Goal: Information Seeking & Learning: Find specific page/section

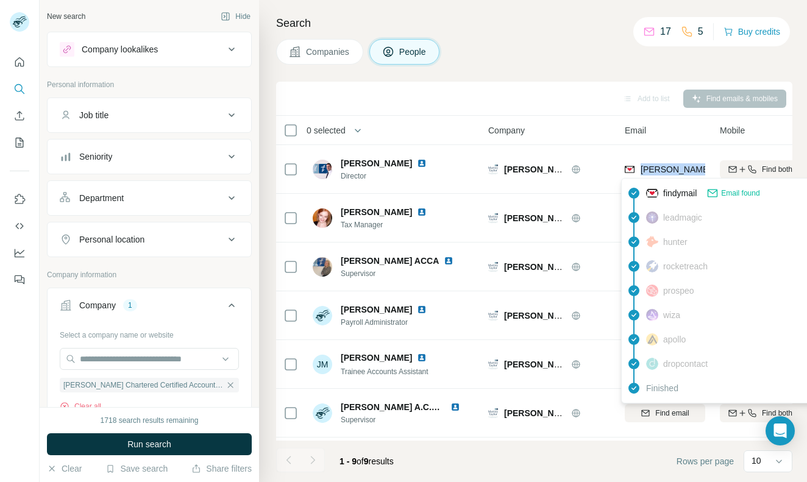
scroll to position [0, 4]
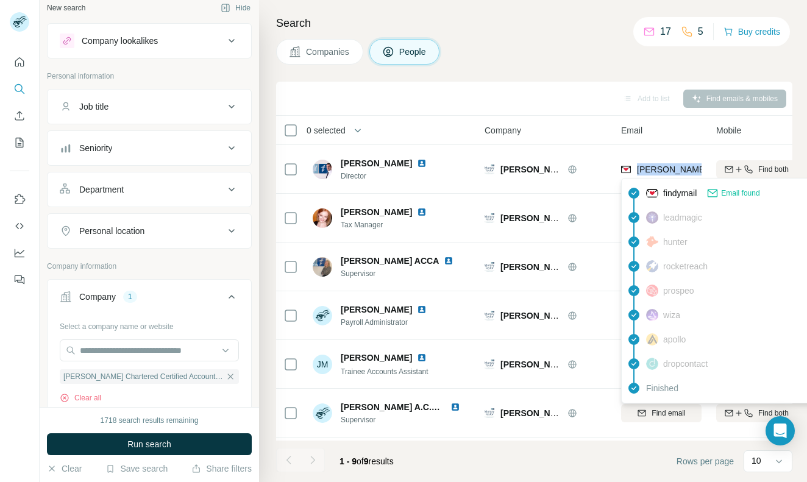
click at [330, 48] on span "Companies" at bounding box center [328, 52] width 44 height 12
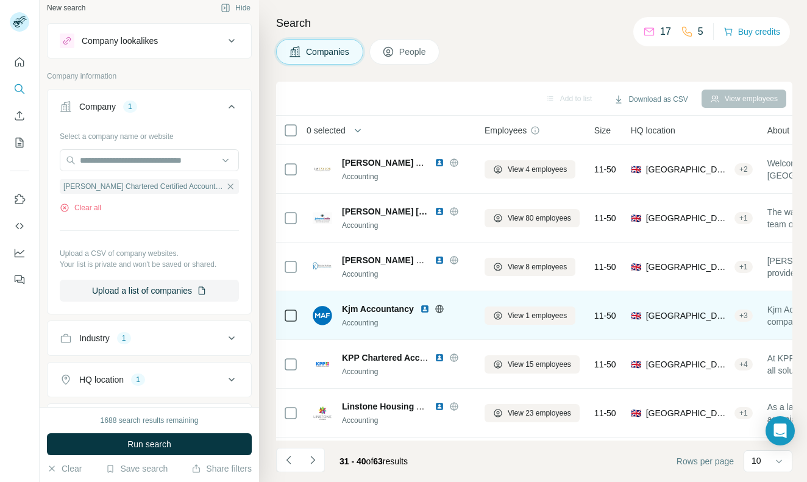
click at [378, 309] on span "Kjm Accountancy" at bounding box center [378, 309] width 72 height 12
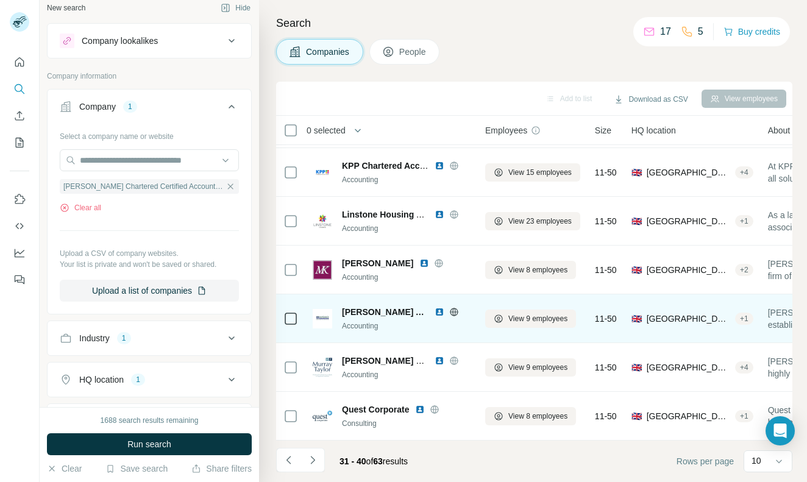
scroll to position [192, 3]
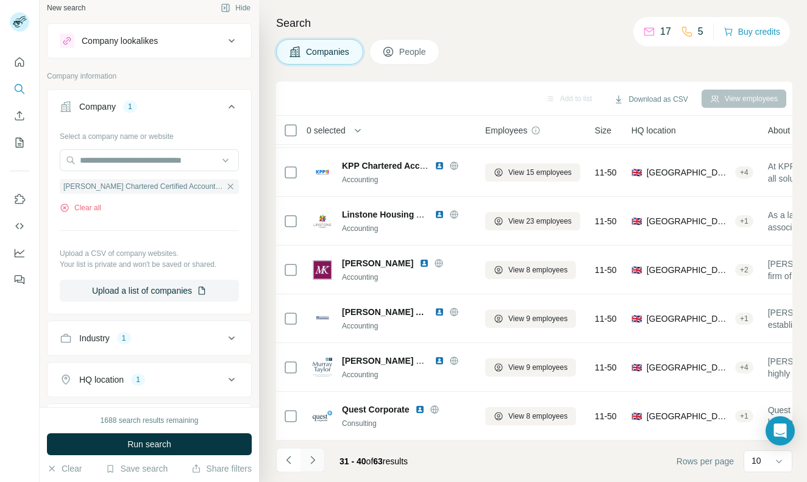
click at [315, 462] on icon "Navigate to next page" at bounding box center [312, 460] width 12 height 12
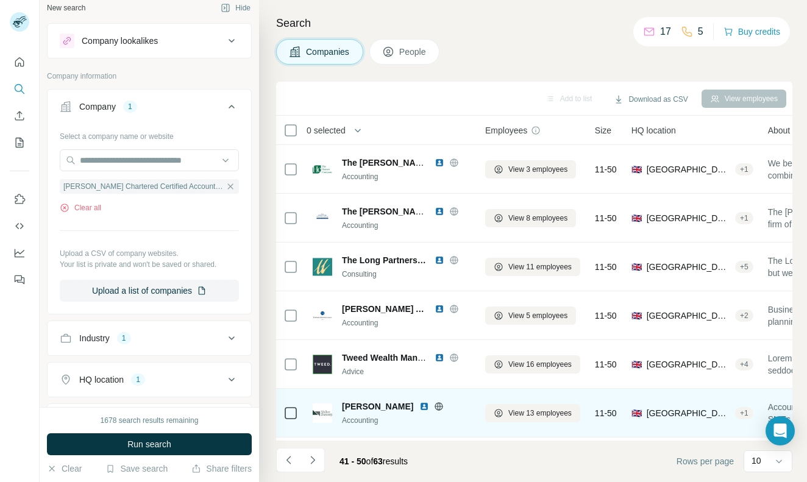
scroll to position [0, 3]
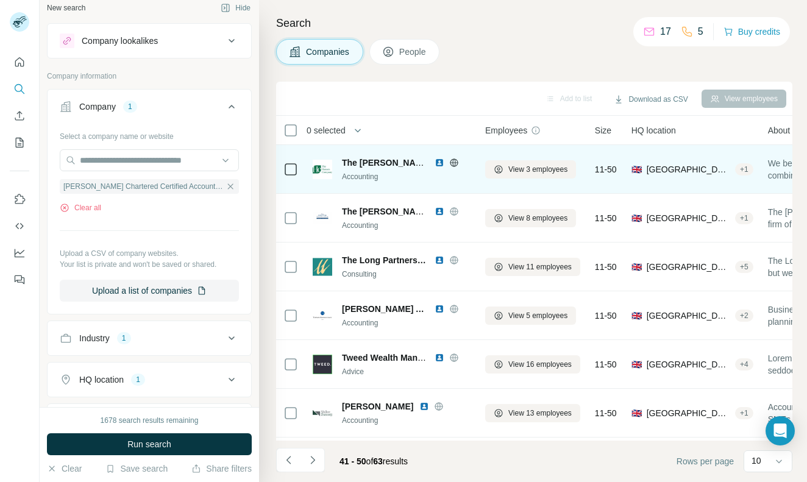
click at [375, 158] on span "The [PERSON_NAME] Company Chartered Accountants AND Business Advisors" at bounding box center [505, 163] width 326 height 10
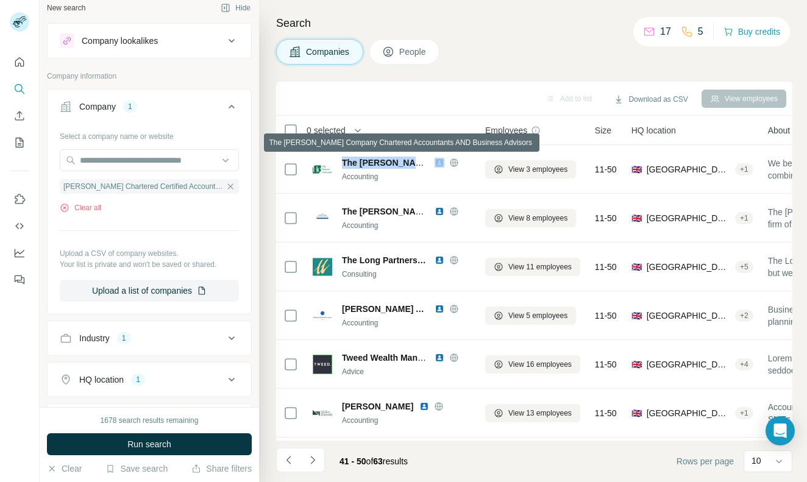
copy span "The [PERSON_NAME] Company Chartered Accountants AND Business Advisors"
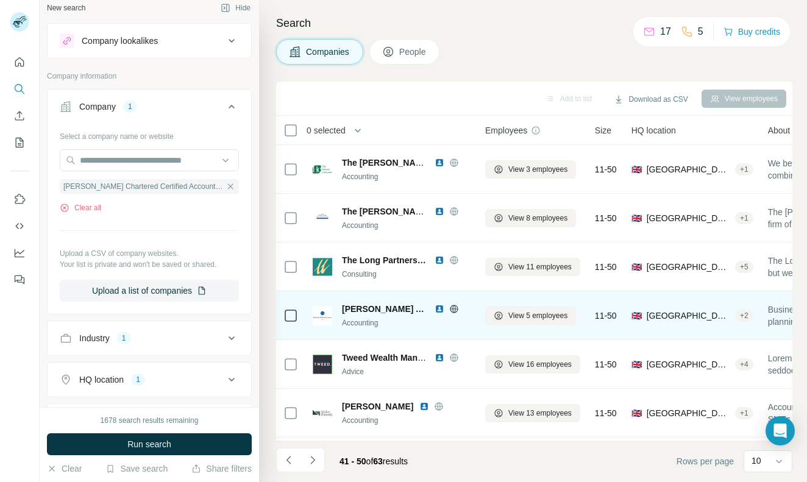
click at [375, 308] on span "[PERSON_NAME] Accountancy" at bounding box center [385, 309] width 87 height 12
copy span "[PERSON_NAME] Accountancy"
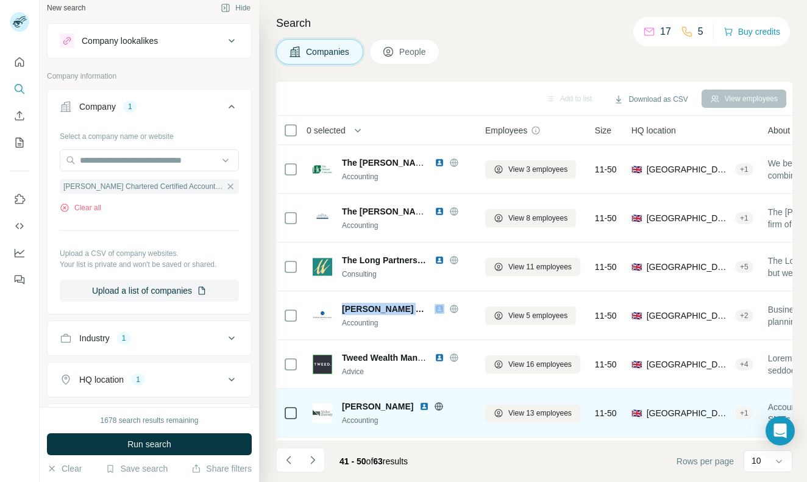
click at [365, 405] on span "[PERSON_NAME]" at bounding box center [377, 406] width 71 height 12
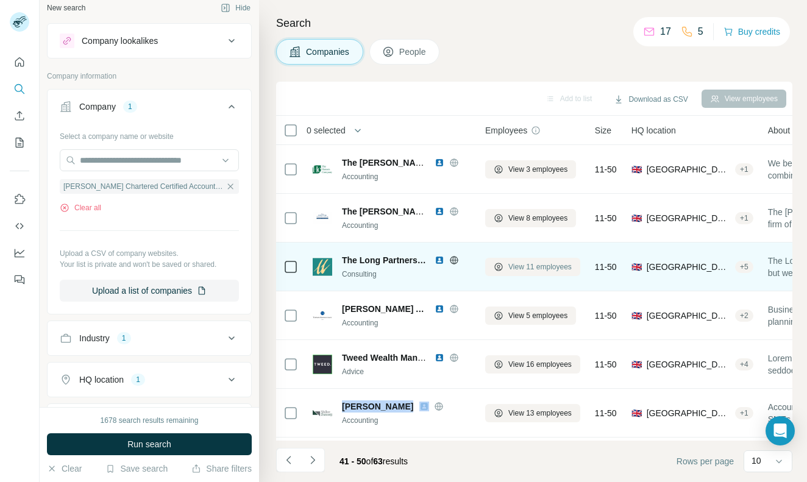
copy span "[PERSON_NAME]"
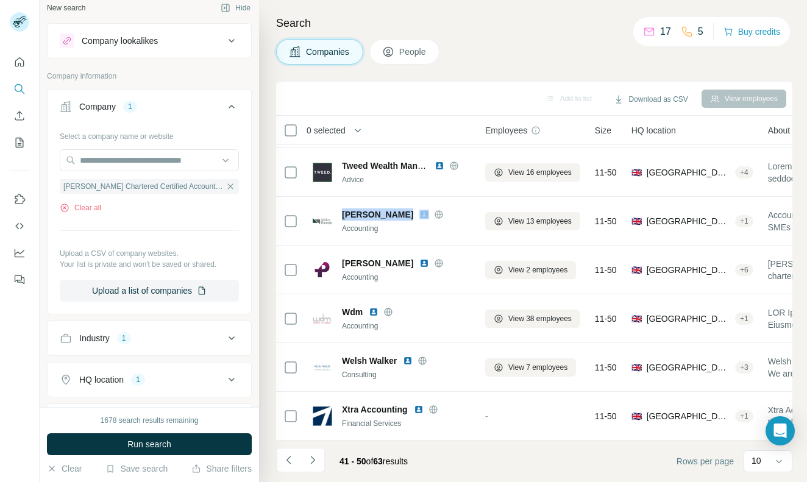
scroll to position [192, 3]
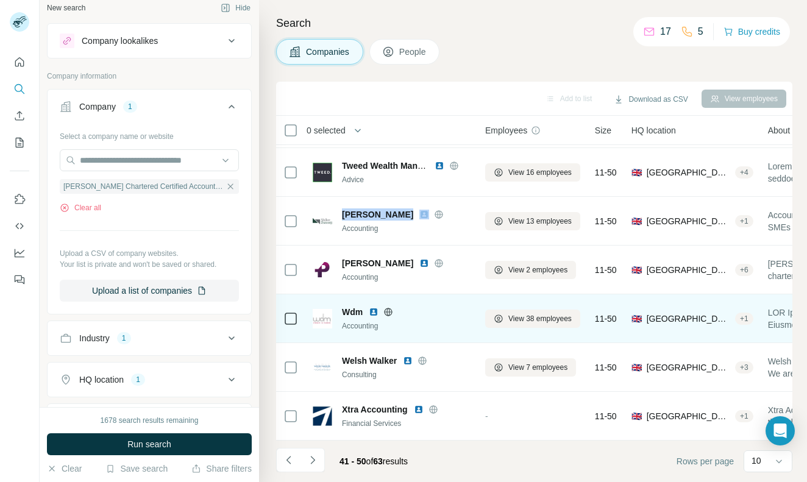
click at [354, 313] on span "Wdm" at bounding box center [352, 312] width 21 height 12
copy span "Wdm"
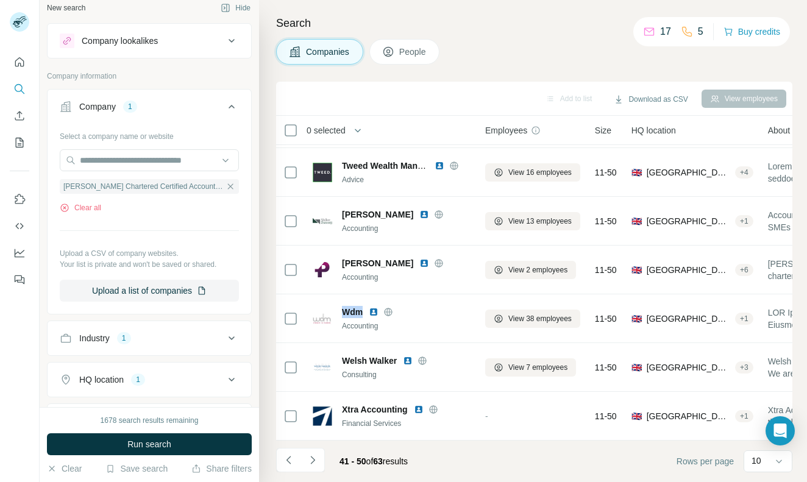
scroll to position [0, 0]
click at [315, 462] on icon "Navigate to next page" at bounding box center [312, 460] width 12 height 12
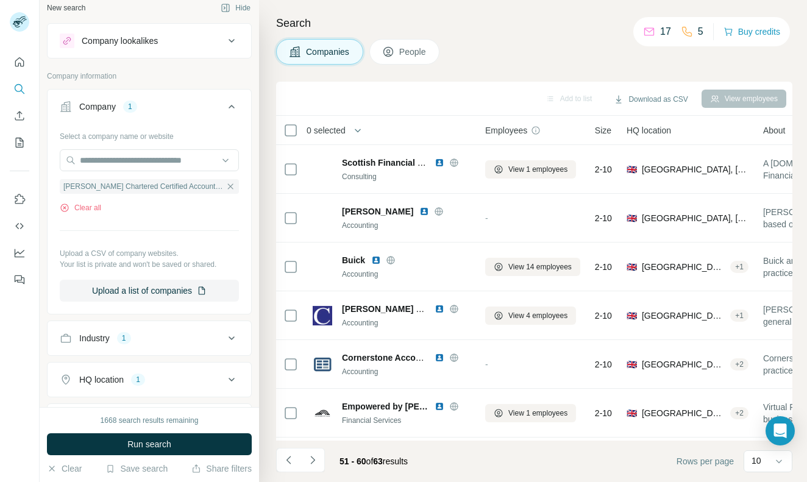
scroll to position [0, 3]
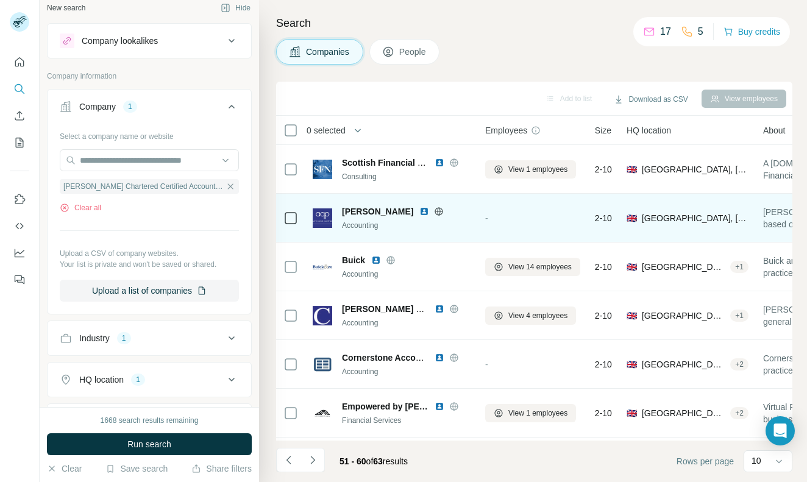
click at [366, 210] on span "[PERSON_NAME]" at bounding box center [377, 211] width 71 height 12
copy span "[PERSON_NAME]"
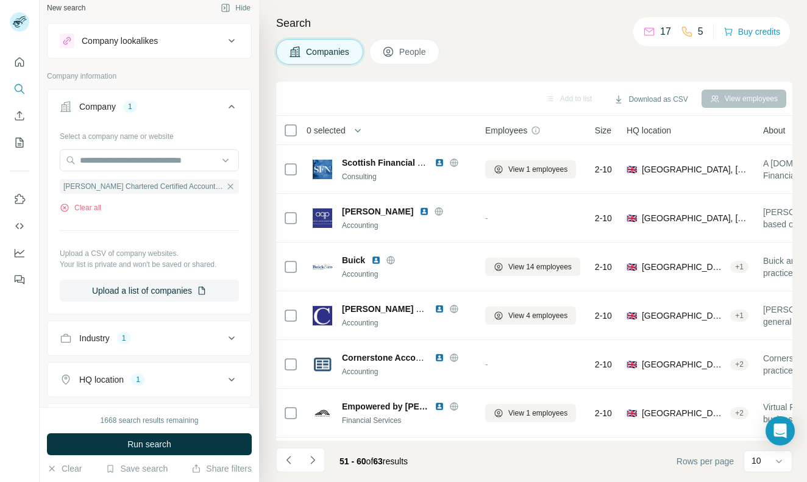
click at [71, 214] on div "Select a company name or website [PERSON_NAME] Chartered Certified Accountants …" at bounding box center [149, 213] width 179 height 175
click at [82, 214] on div "Select a company name or website [PERSON_NAME] Chartered Certified Accountants …" at bounding box center [149, 213] width 179 height 175
click at [81, 214] on div "Select a company name or website [PERSON_NAME] Chartered Certified Accountants …" at bounding box center [149, 213] width 179 height 175
click at [79, 205] on button "Clear all" at bounding box center [80, 207] width 41 height 11
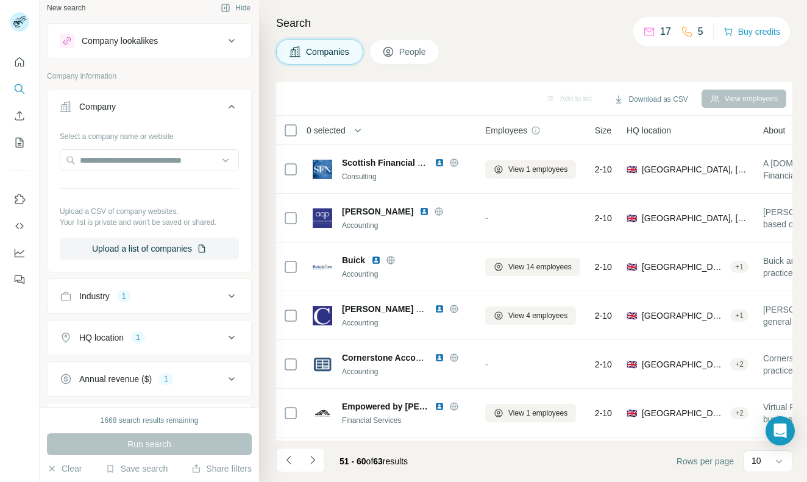
click at [158, 335] on div "HQ location 1" at bounding box center [142, 337] width 165 height 12
type input "*"
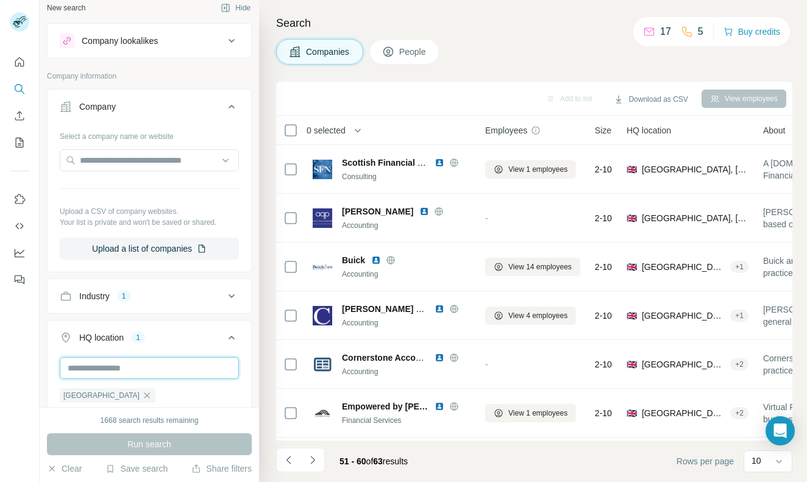
type input "*"
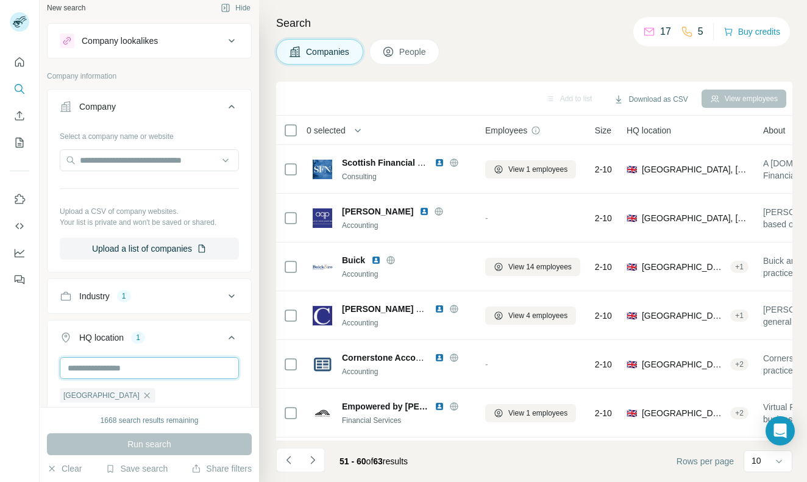
click at [100, 371] on input "text" at bounding box center [149, 368] width 179 height 22
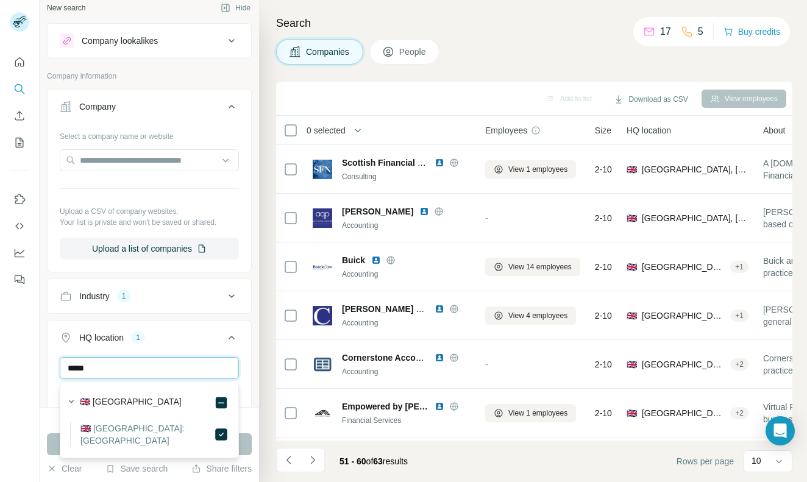
type input "*****"
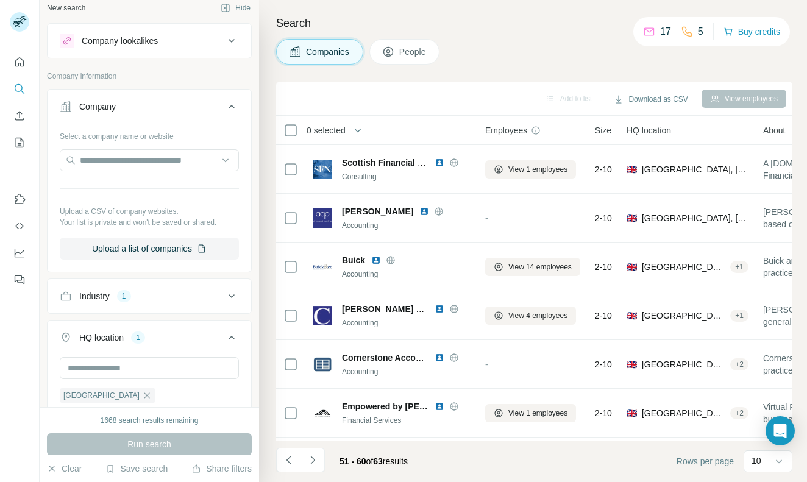
drag, startPoint x: 100, startPoint y: 369, endPoint x: 233, endPoint y: 338, distance: 137.0
click at [236, 338] on icon at bounding box center [231, 337] width 15 height 15
click at [250, 336] on button "HQ location 1" at bounding box center [150, 337] width 204 height 29
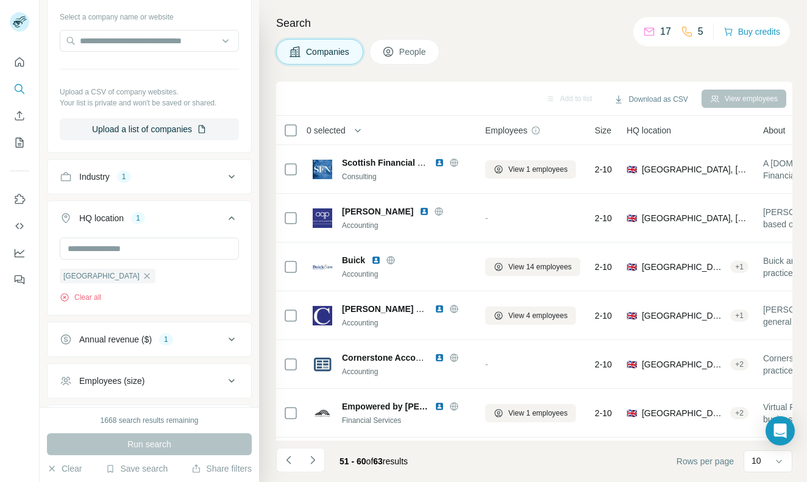
scroll to position [140, 0]
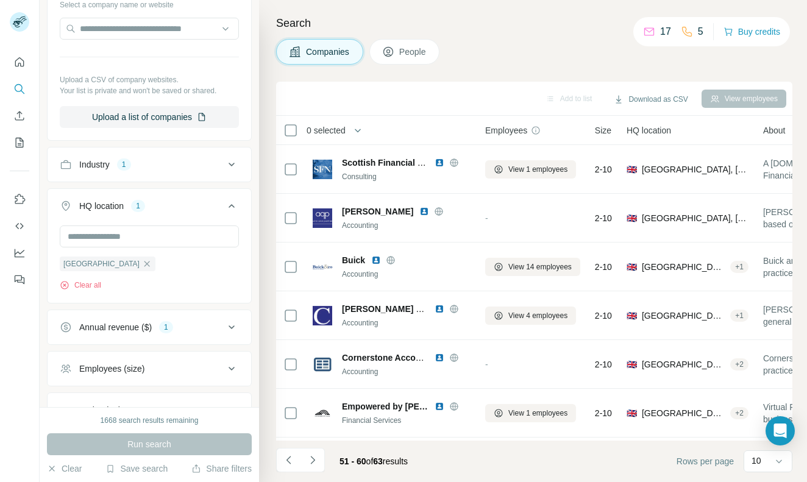
click at [174, 320] on button "Annual revenue ($) 1" at bounding box center [150, 327] width 204 height 29
click at [69, 396] on icon at bounding box center [67, 399] width 15 height 15
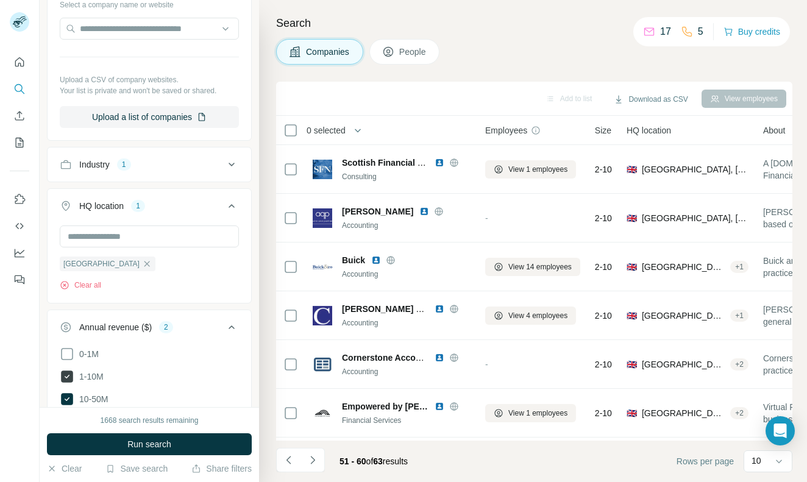
click at [69, 381] on icon at bounding box center [67, 376] width 12 height 12
click at [158, 444] on span "Run search" at bounding box center [149, 444] width 44 height 12
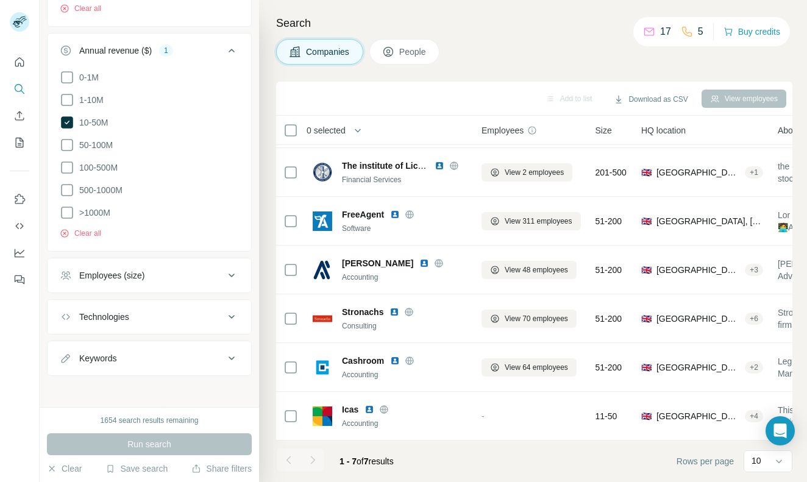
scroll to position [416, 0]
